Goal: Check status: Check status

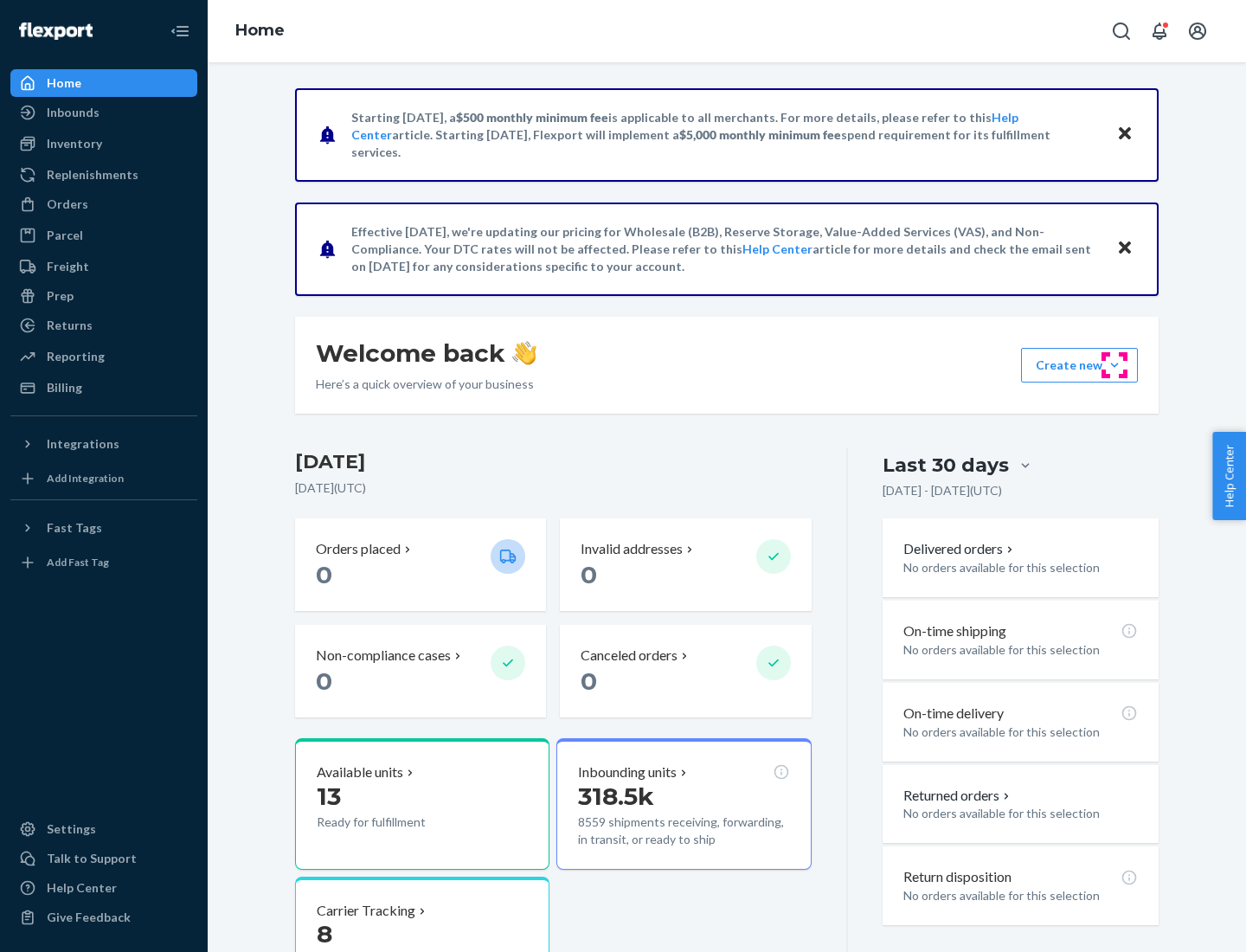
click at [1115, 365] on button "Create new Create new inbound Create new order Create new product" at bounding box center [1080, 365] width 117 height 35
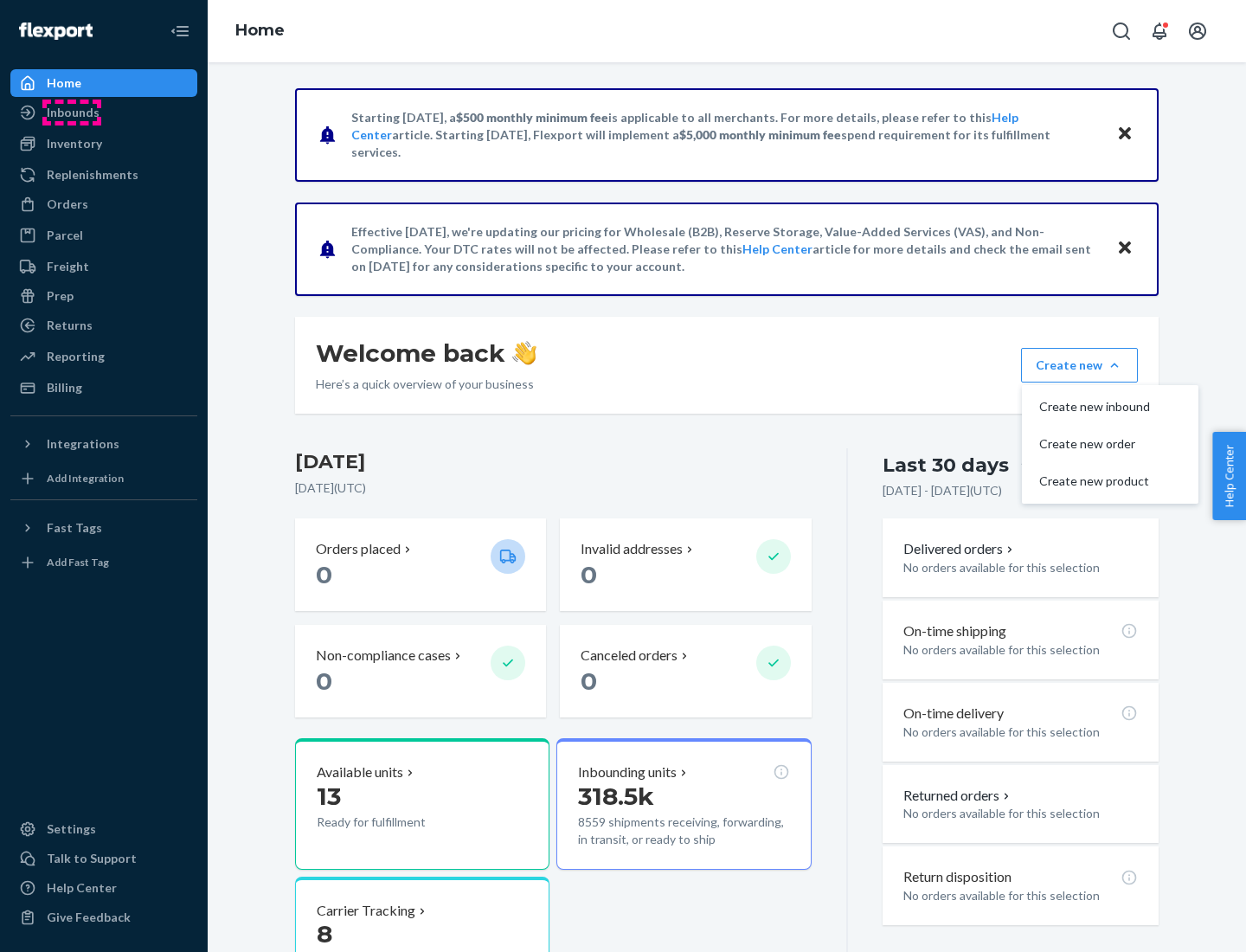
click at [72, 113] on div "Inbounds" at bounding box center [73, 112] width 53 height 17
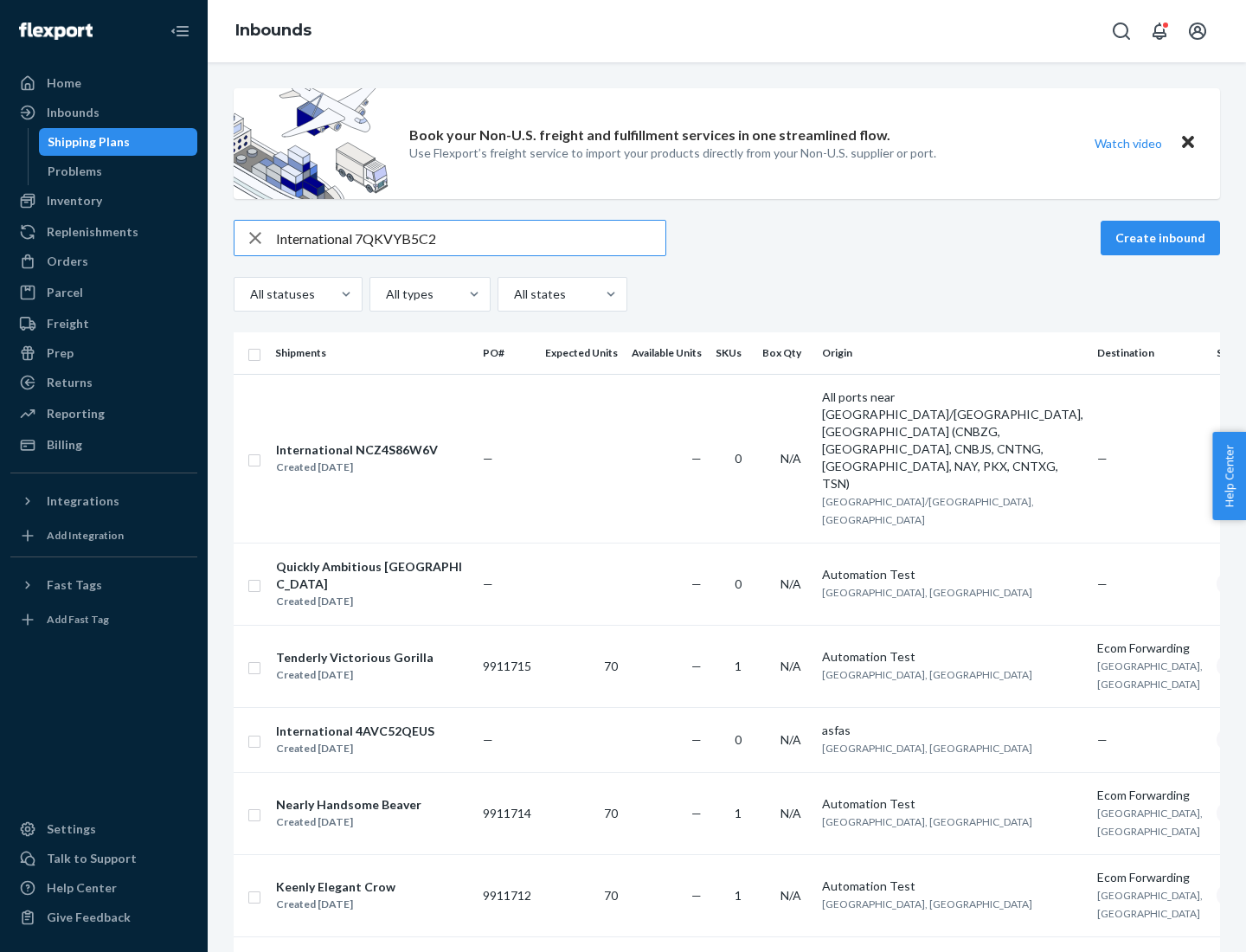
type input "International 7QKVYB5C29"
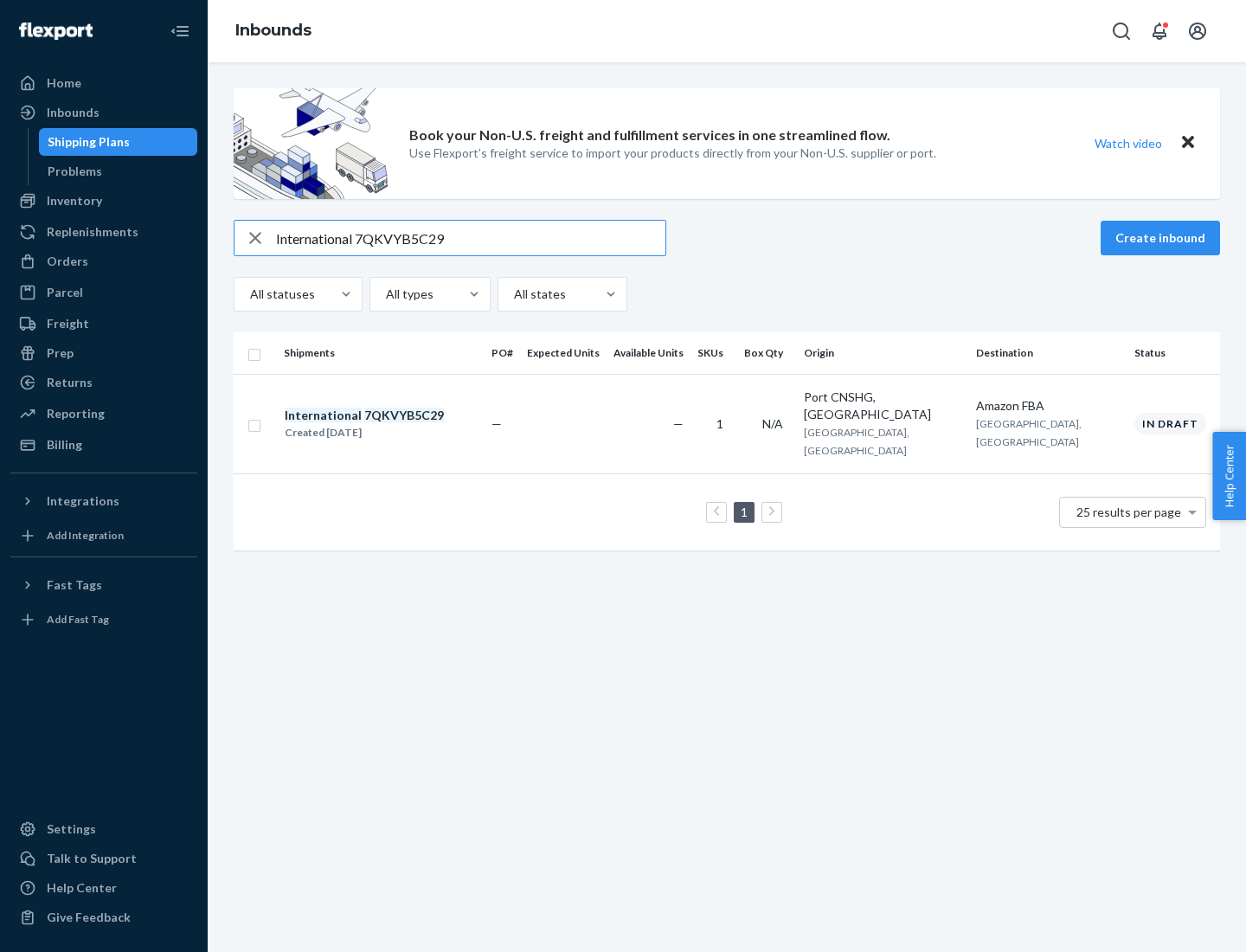
click at [394, 424] on div "Created [DATE]" at bounding box center [364, 432] width 159 height 17
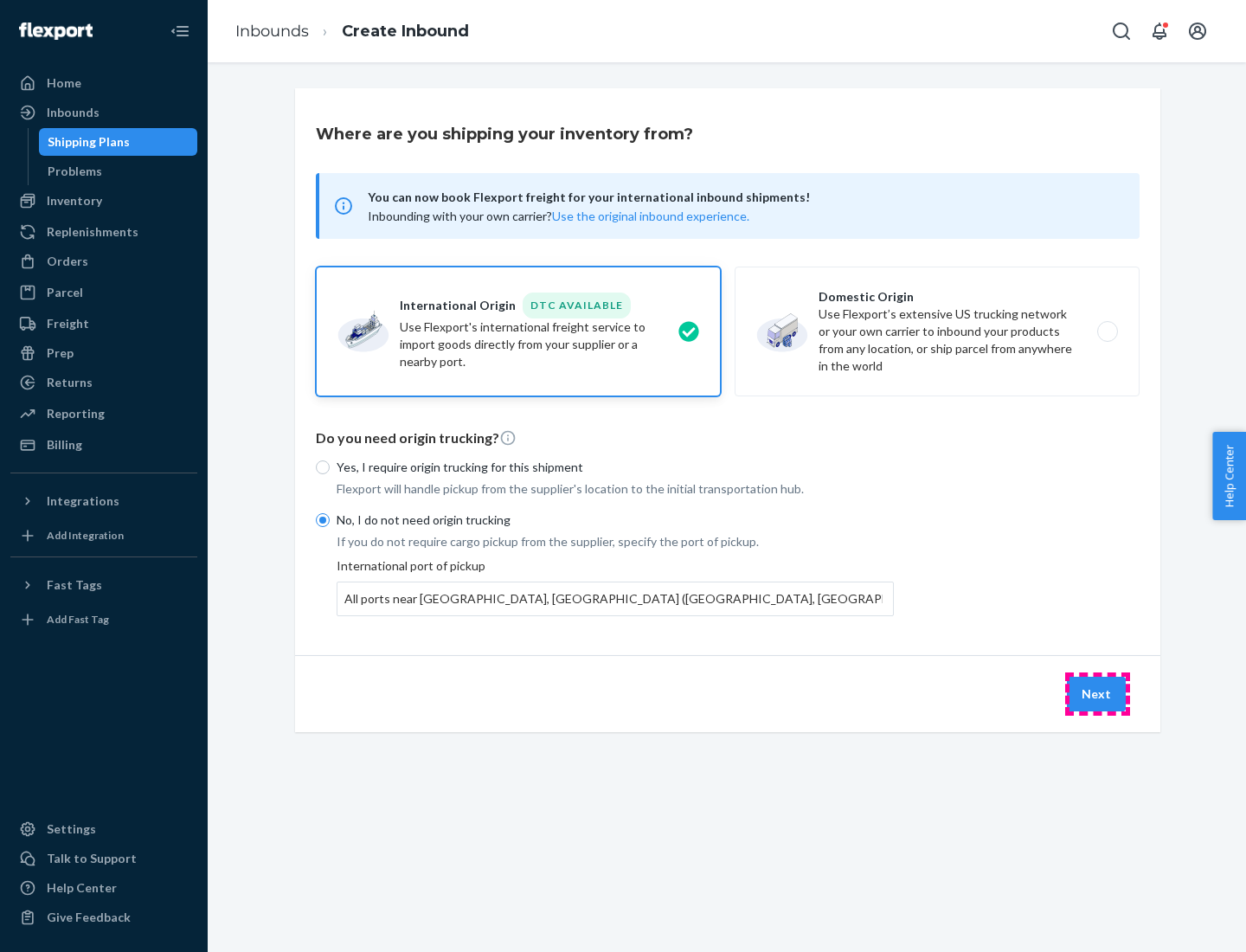
click at [1098, 693] on button "Next" at bounding box center [1096, 694] width 59 height 35
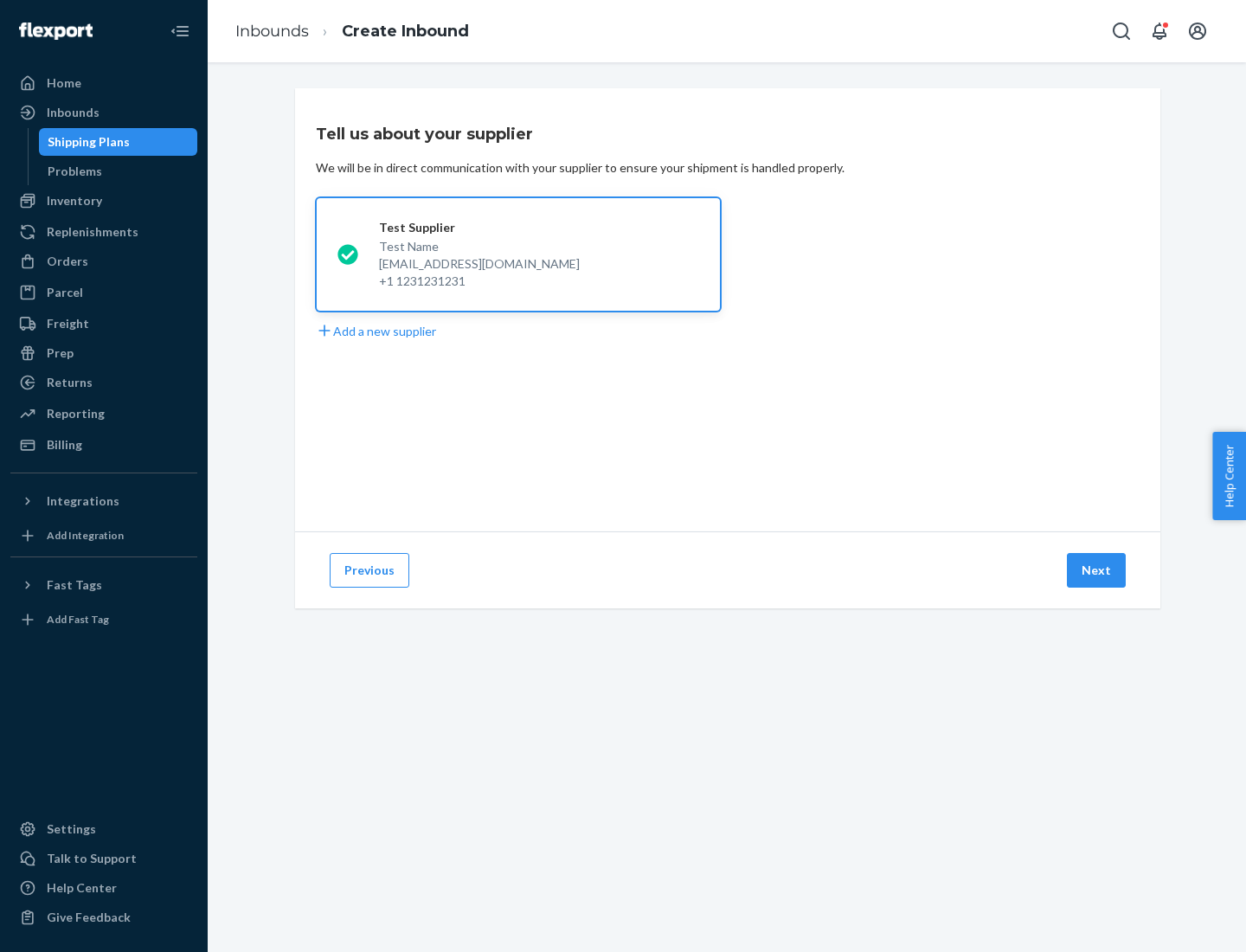
click at [1098, 570] on button "Next" at bounding box center [1096, 570] width 59 height 35
